Goal: Task Accomplishment & Management: Complete application form

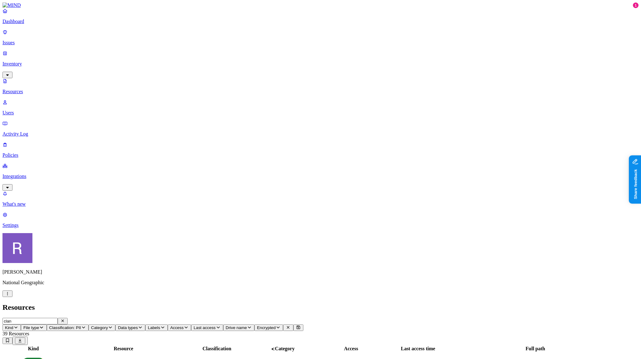
scroll to position [0, 2]
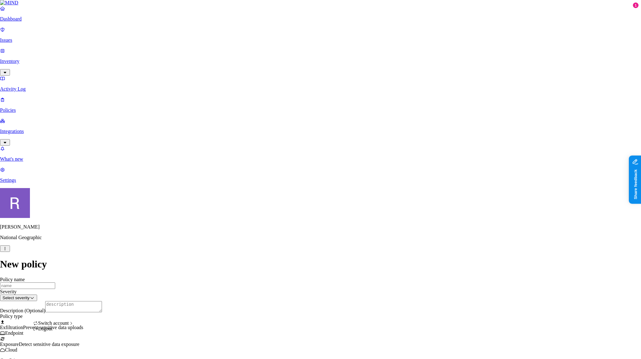
click at [60, 350] on html "Dashboard Issues Inventory Activity Log Policies Integrations What's new 1 Sett…" at bounding box center [320, 308] width 641 height 616
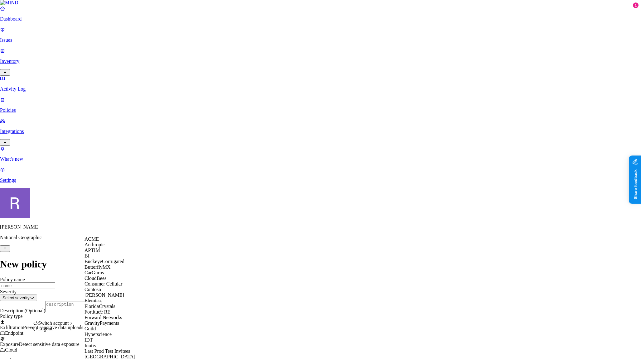
click at [102, 242] on div "ACME" at bounding box center [114, 240] width 60 height 6
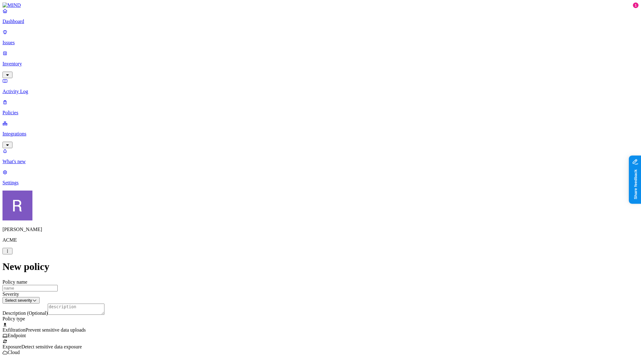
click at [27, 24] on link "Dashboard" at bounding box center [320, 16] width 636 height 16
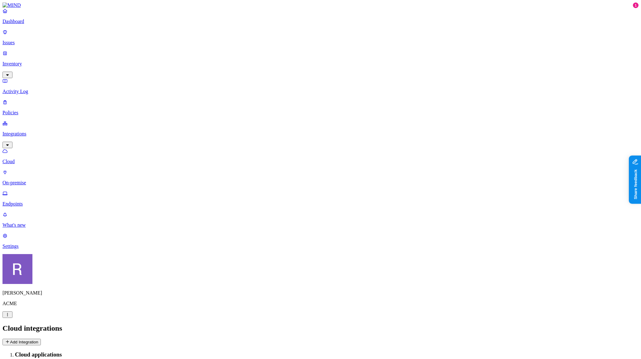
click at [34, 41] on p "Issues" at bounding box center [320, 43] width 636 height 6
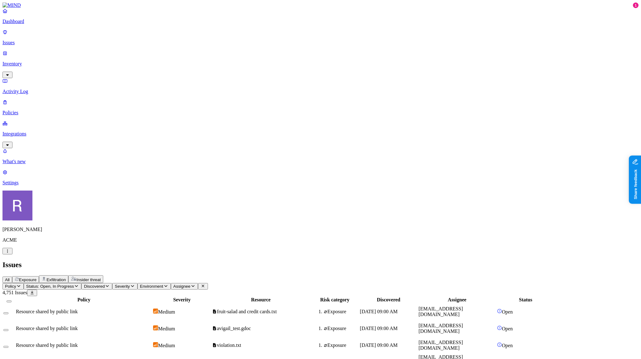
click at [36, 278] on span "Exposure" at bounding box center [27, 280] width 17 height 5
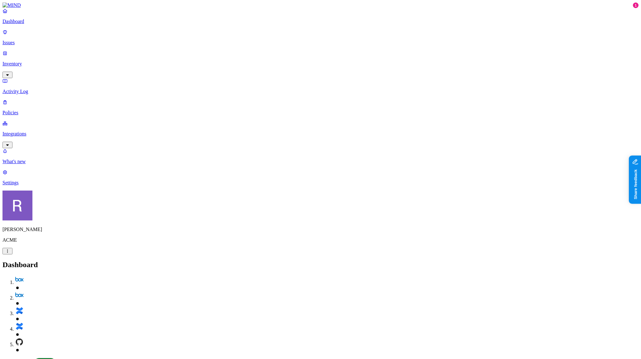
click at [32, 61] on p "Inventory" at bounding box center [320, 64] width 636 height 6
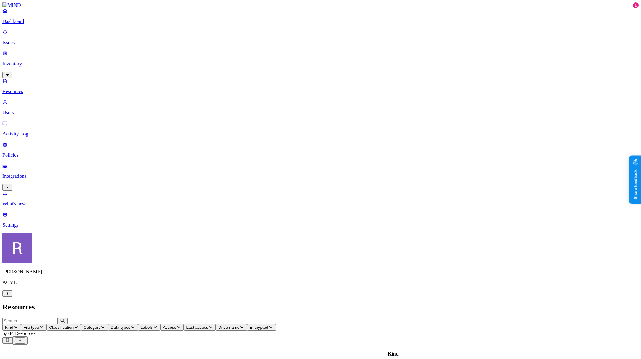
click at [105, 325] on icon "button" at bounding box center [102, 327] width 5 height 4
click at [74, 325] on span "Classification" at bounding box center [61, 327] width 25 height 5
click at [131, 325] on span "Data types" at bounding box center [121, 327] width 20 height 5
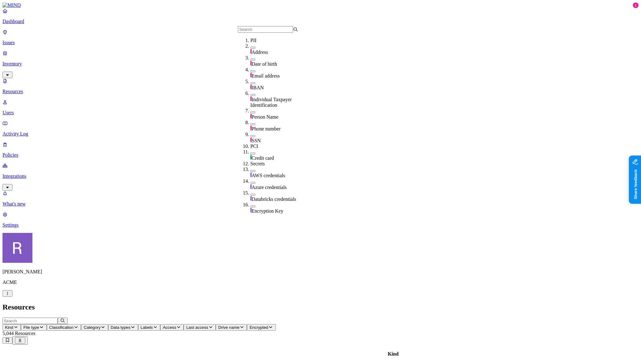
click at [252, 303] on h2 "Resources" at bounding box center [320, 307] width 636 height 8
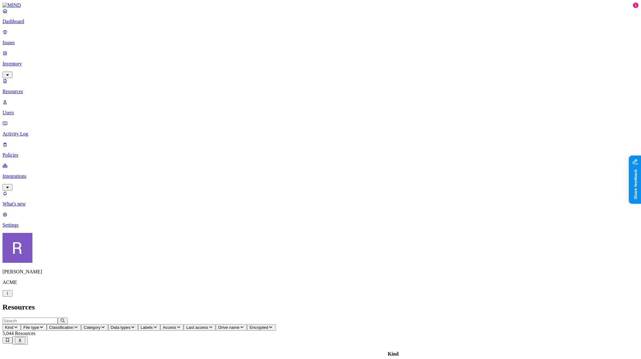
click at [24, 24] on p "Dashboard" at bounding box center [320, 22] width 636 height 6
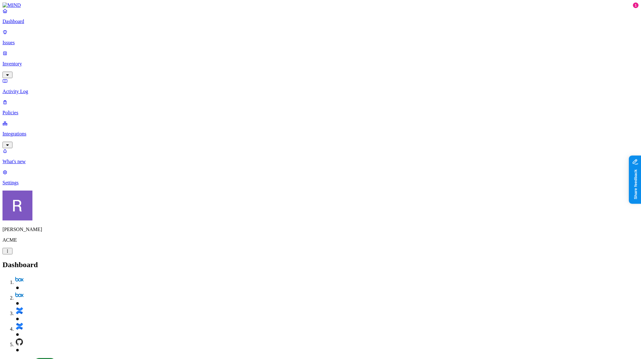
click at [26, 61] on p "Inventory" at bounding box center [320, 64] width 636 height 6
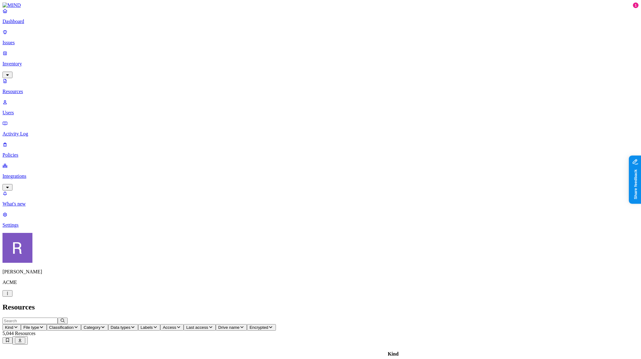
click at [158, 325] on icon "button" at bounding box center [155, 327] width 5 height 4
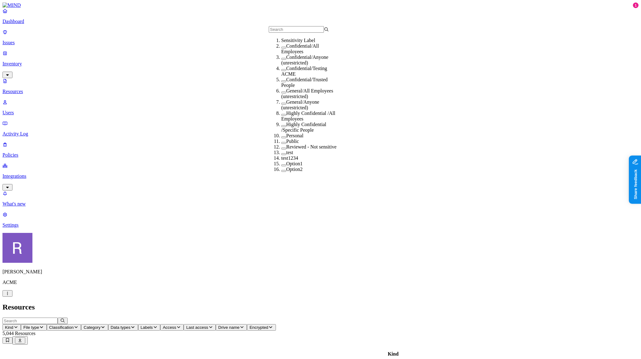
click at [19, 24] on p "Dashboard" at bounding box center [320, 22] width 636 height 6
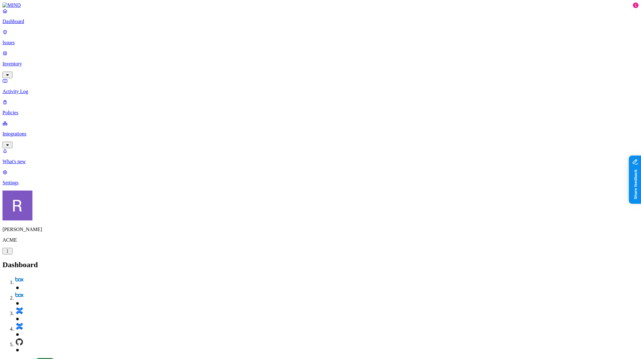
click at [14, 110] on p "Policies" at bounding box center [320, 113] width 636 height 6
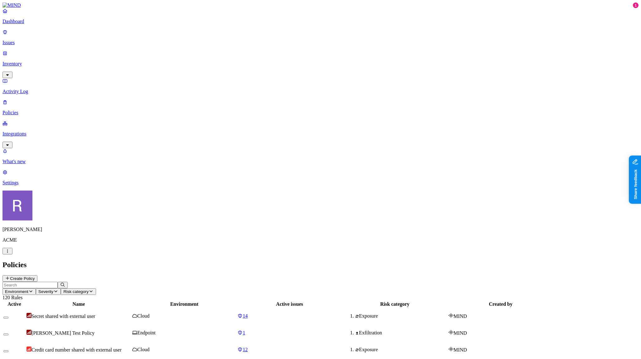
click at [37, 276] on button "Create Policy" at bounding box center [19, 279] width 35 height 7
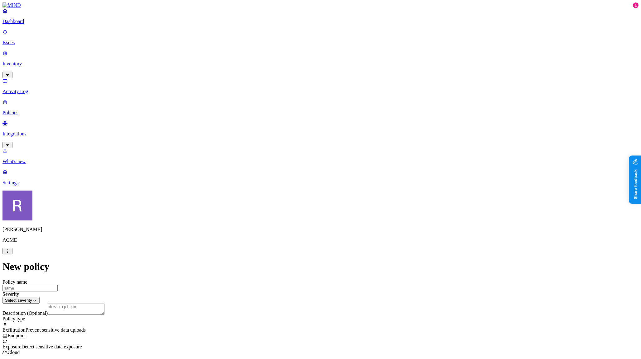
scroll to position [131, 0]
click at [303, 190] on label "Web Domain" at bounding box center [295, 188] width 16 height 11
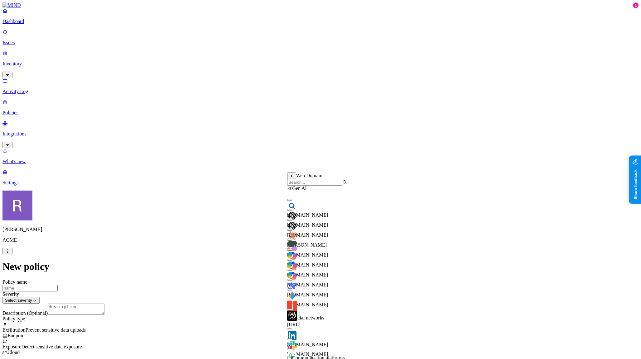
scroll to position [0, 0]
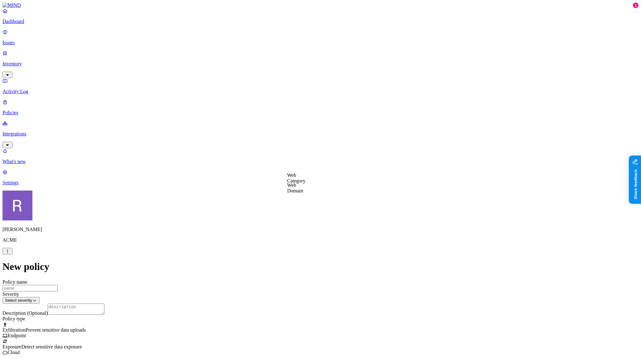
click at [304, 182] on label "Web Category" at bounding box center [296, 178] width 18 height 11
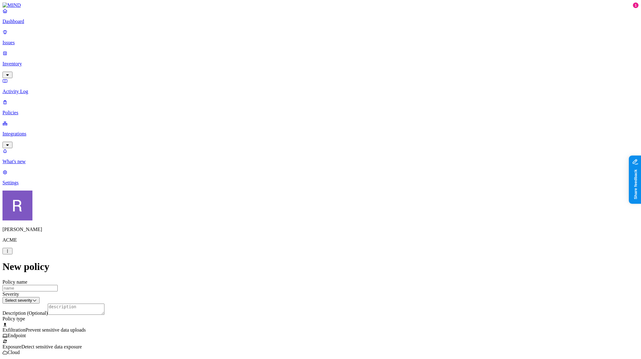
click at [32, 24] on p "Dashboard" at bounding box center [320, 22] width 636 height 6
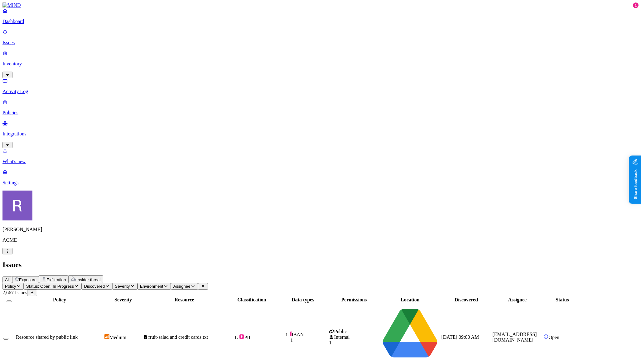
scroll to position [111, 0]
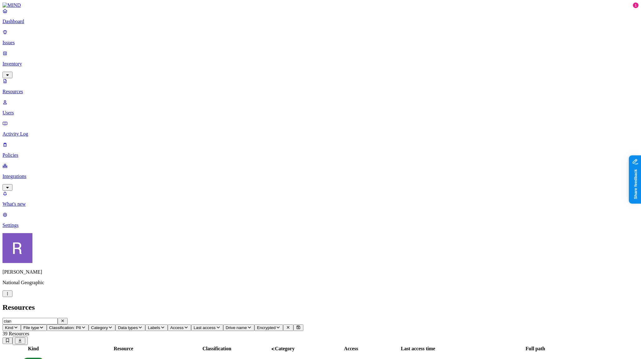
scroll to position [0, 2]
